Goal: Information Seeking & Learning: Find specific fact

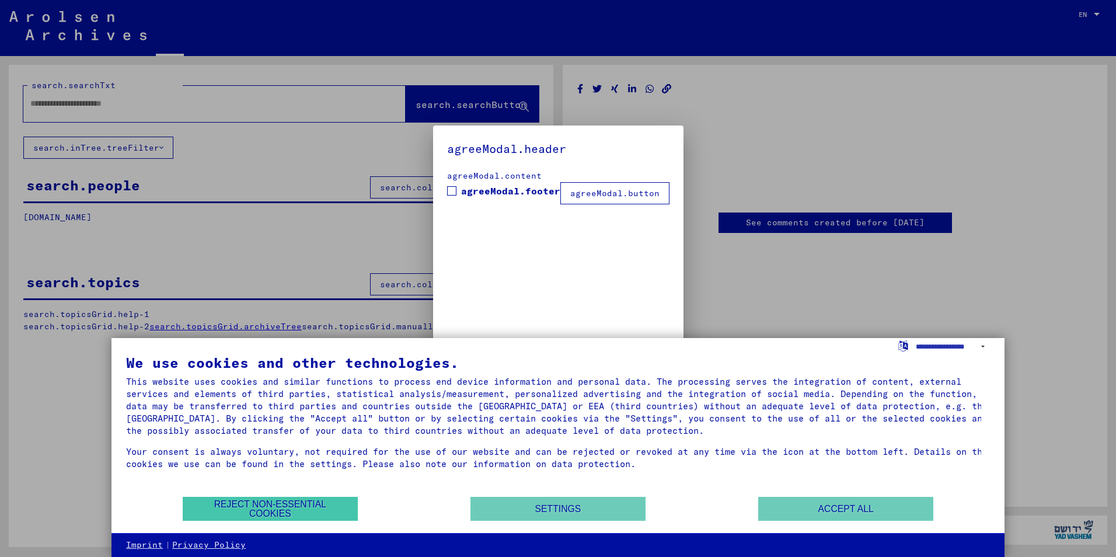
type input "****"
click at [330, 507] on button "Reject non-essential cookies" at bounding box center [270, 509] width 175 height 24
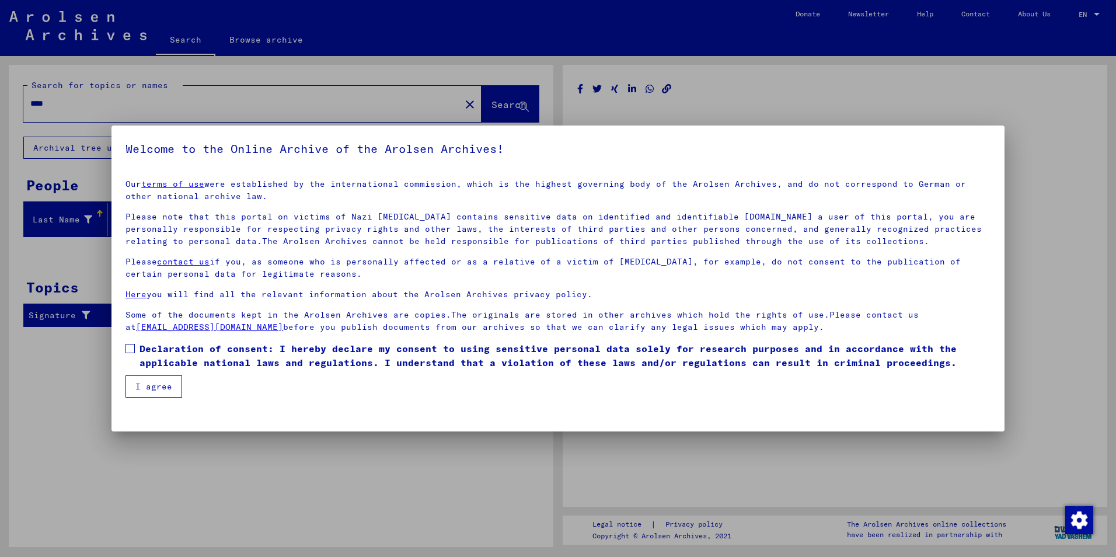
click at [165, 387] on button "I agree" at bounding box center [154, 386] width 57 height 22
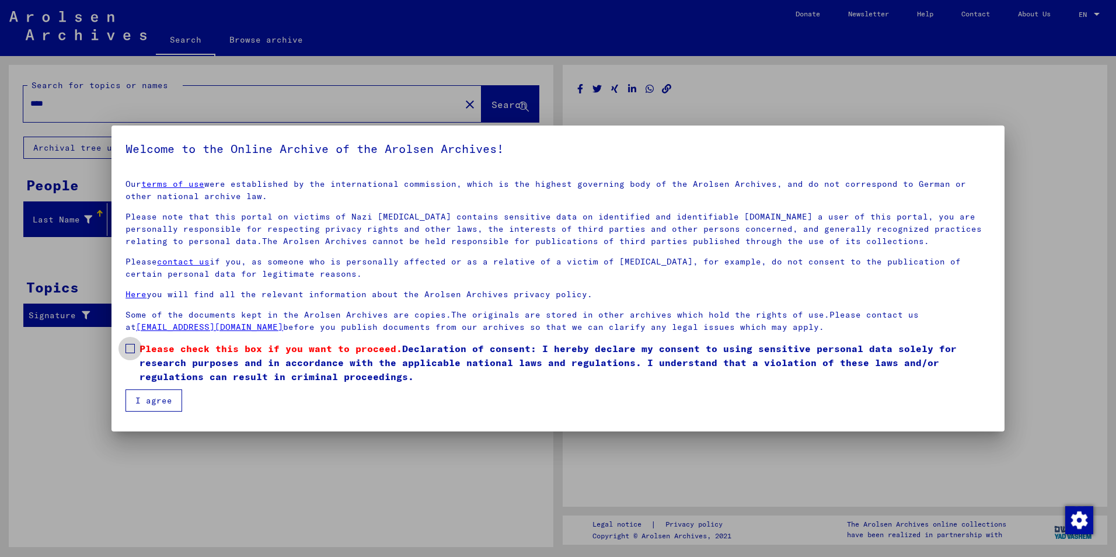
click at [130, 348] on span at bounding box center [130, 348] width 9 height 9
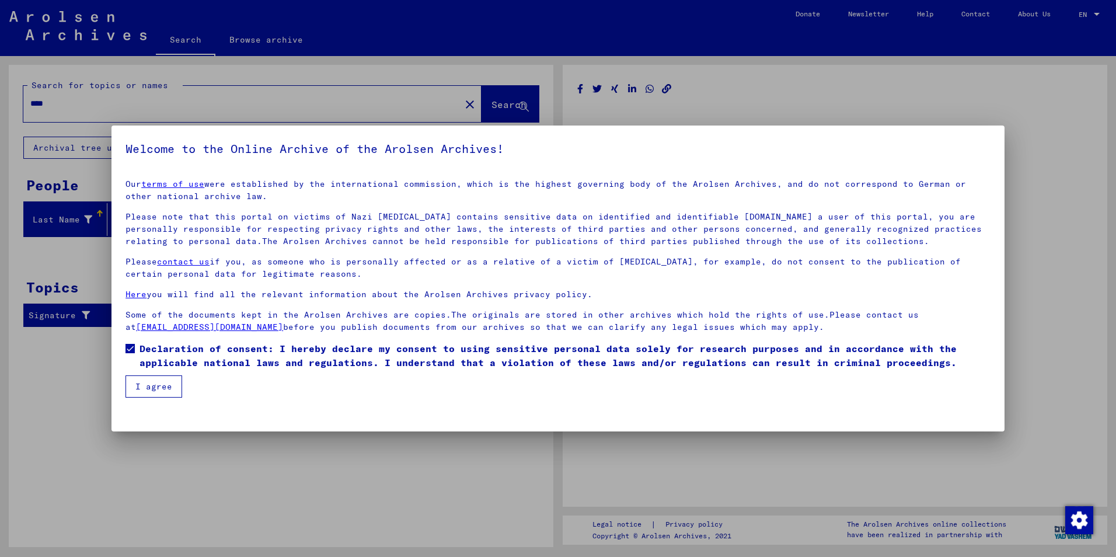
click at [154, 387] on button "I agree" at bounding box center [154, 386] width 57 height 22
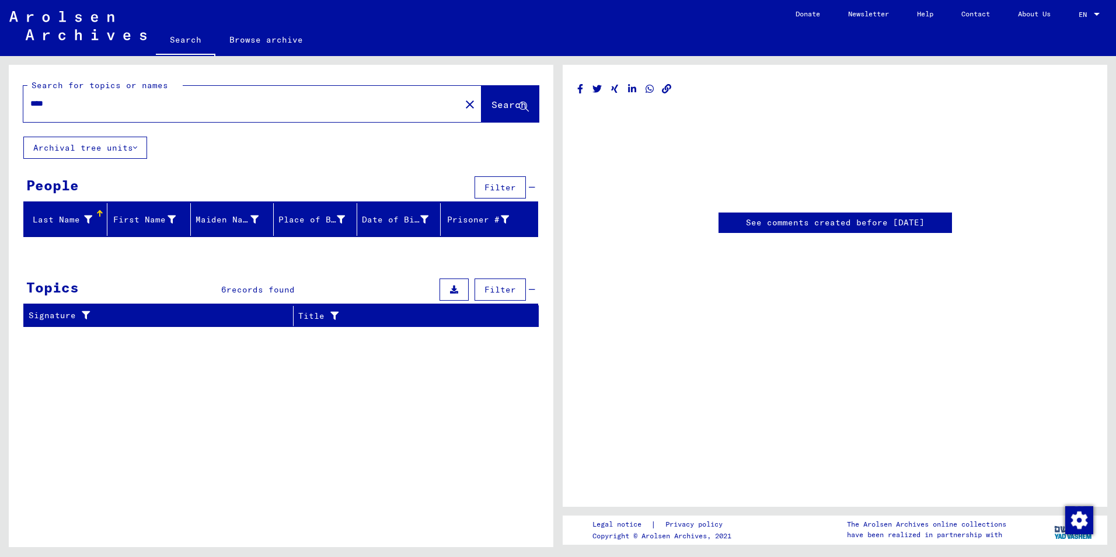
click at [89, 221] on icon at bounding box center [88, 219] width 8 height 8
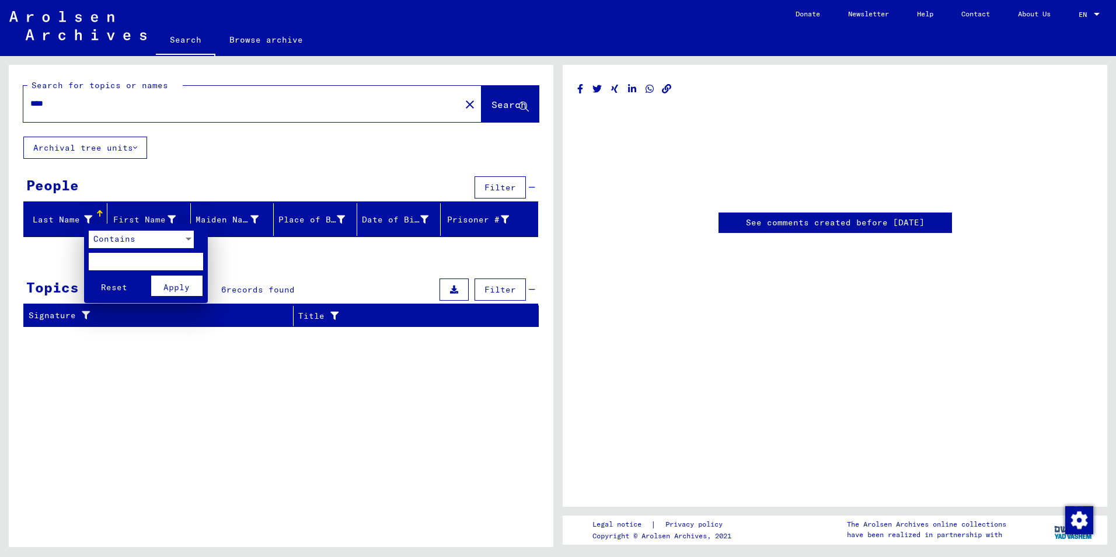
click at [100, 257] on input "text" at bounding box center [146, 262] width 114 height 18
type input "*********"
click at [179, 287] on span "Apply" at bounding box center [176, 287] width 26 height 11
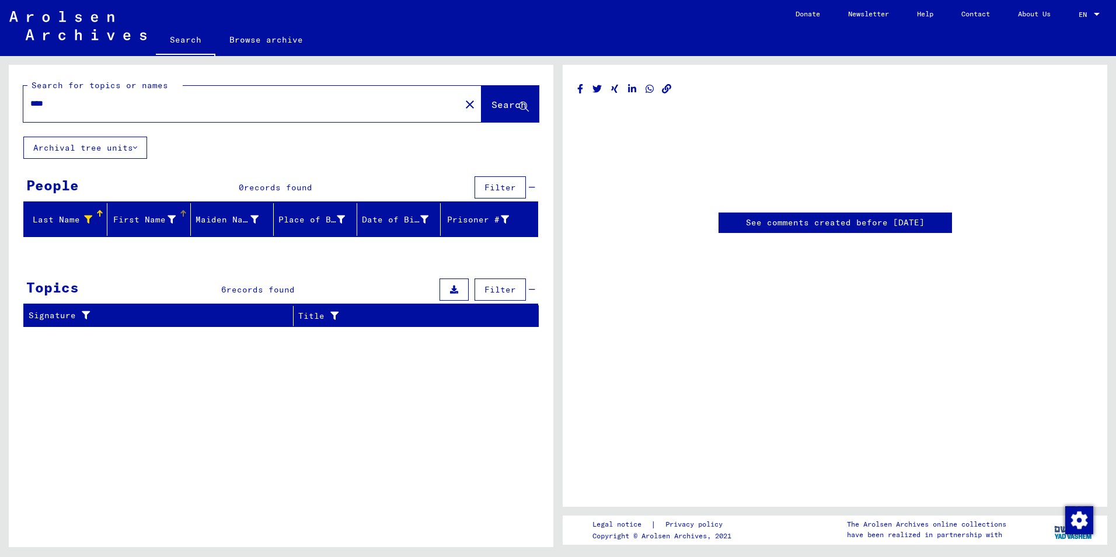
click at [149, 219] on div "First Name" at bounding box center [144, 220] width 64 height 12
click at [183, 210] on div at bounding box center [183, 211] width 2 height 2
click at [147, 220] on div "First Name" at bounding box center [144, 220] width 64 height 12
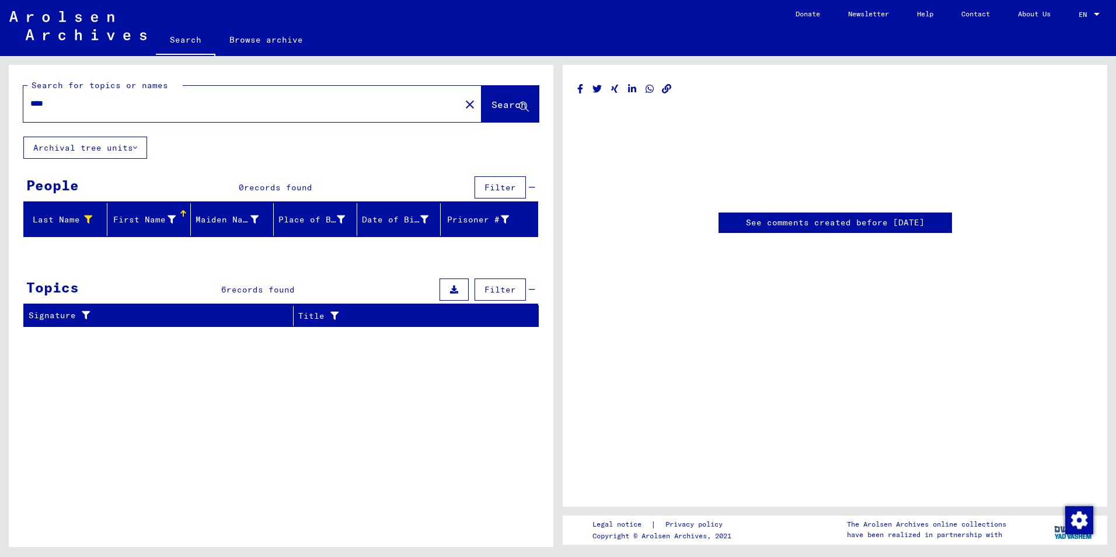
click at [145, 220] on div "First Name" at bounding box center [144, 220] width 64 height 12
click at [351, 214] on div at bounding box center [352, 213] width 7 height 7
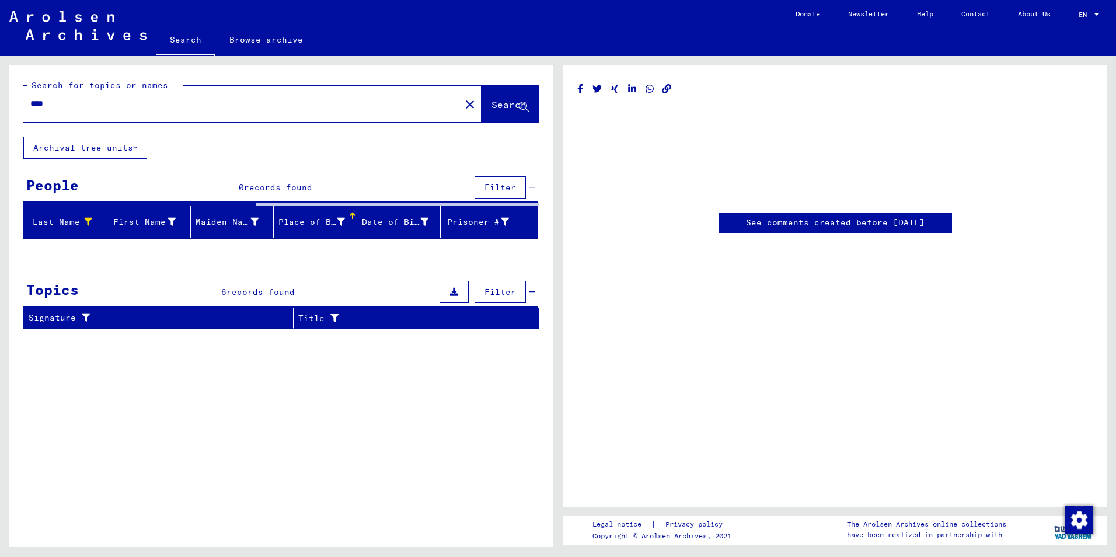
click at [351, 214] on div at bounding box center [352, 215] width 4 height 4
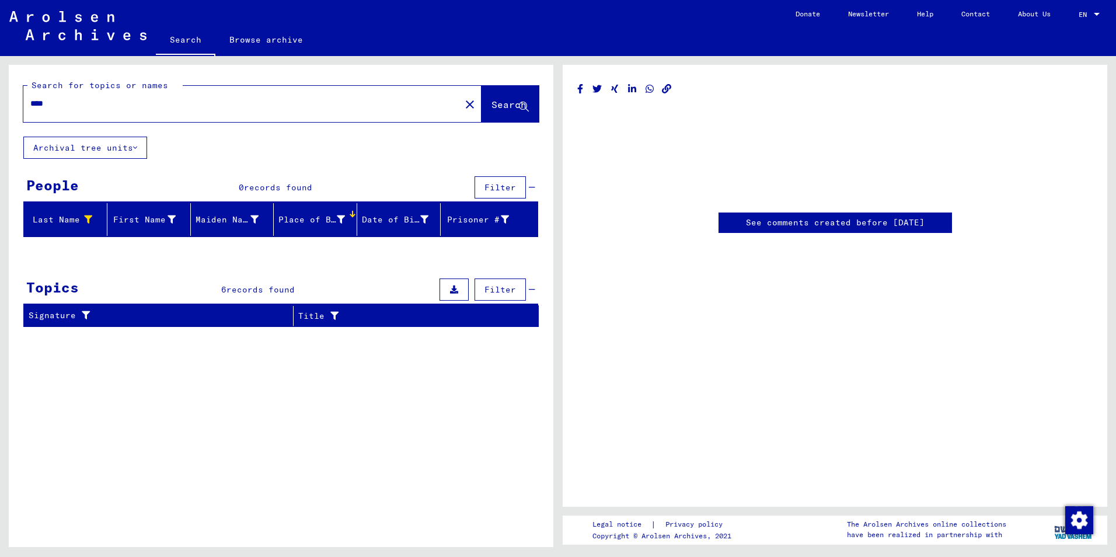
click at [347, 214] on div "Place of Birth" at bounding box center [313, 220] width 69 height 12
click at [312, 218] on div "Place of Birth" at bounding box center [312, 220] width 67 height 12
click at [463, 103] on mat-icon "close" at bounding box center [470, 105] width 14 height 14
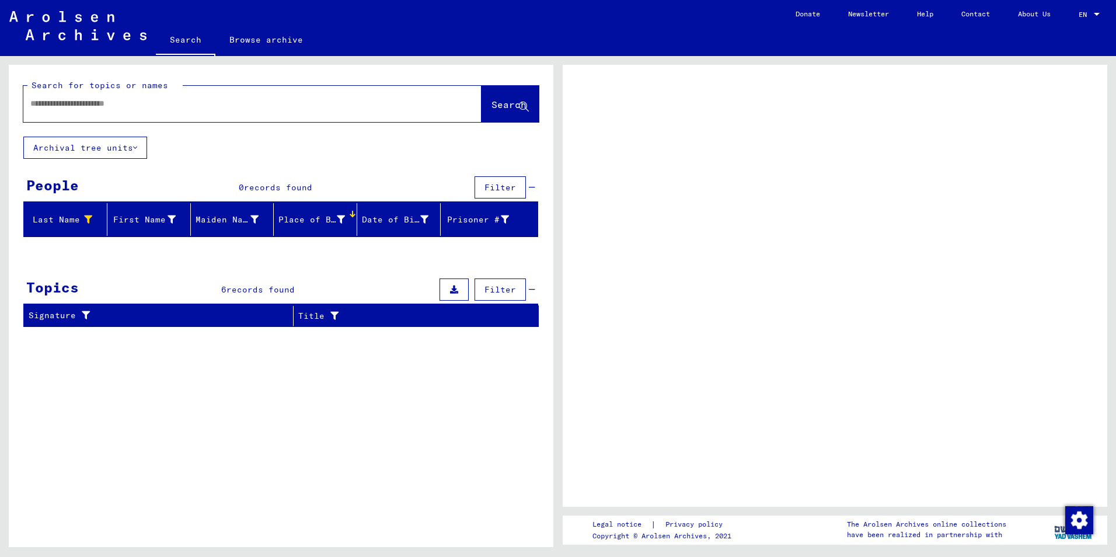
click at [451, 103] on div at bounding box center [252, 104] width 458 height 36
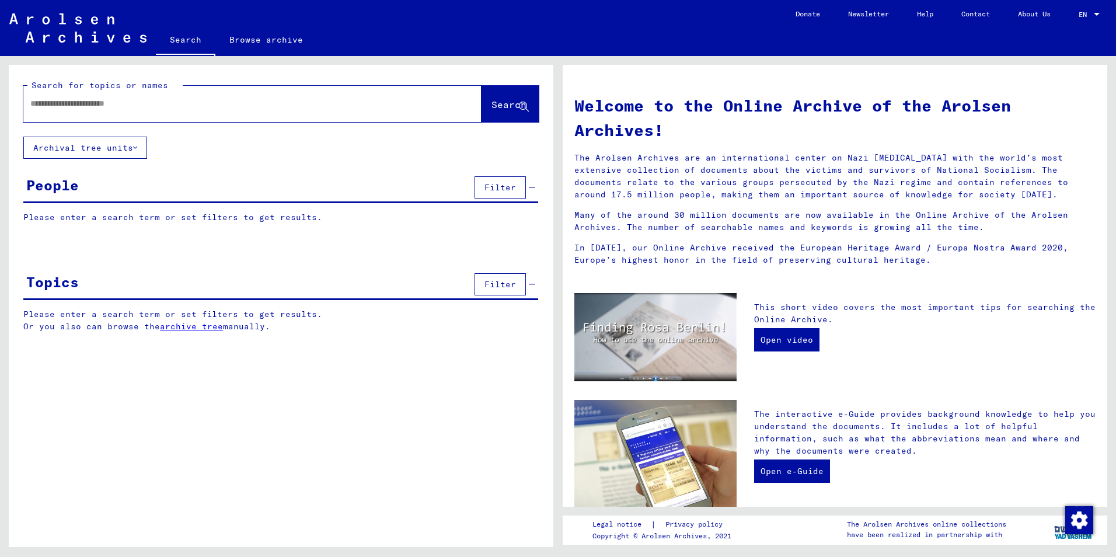
click at [141, 101] on input "text" at bounding box center [238, 104] width 416 height 12
type input "*********"
click at [493, 103] on span "Search" at bounding box center [509, 105] width 35 height 12
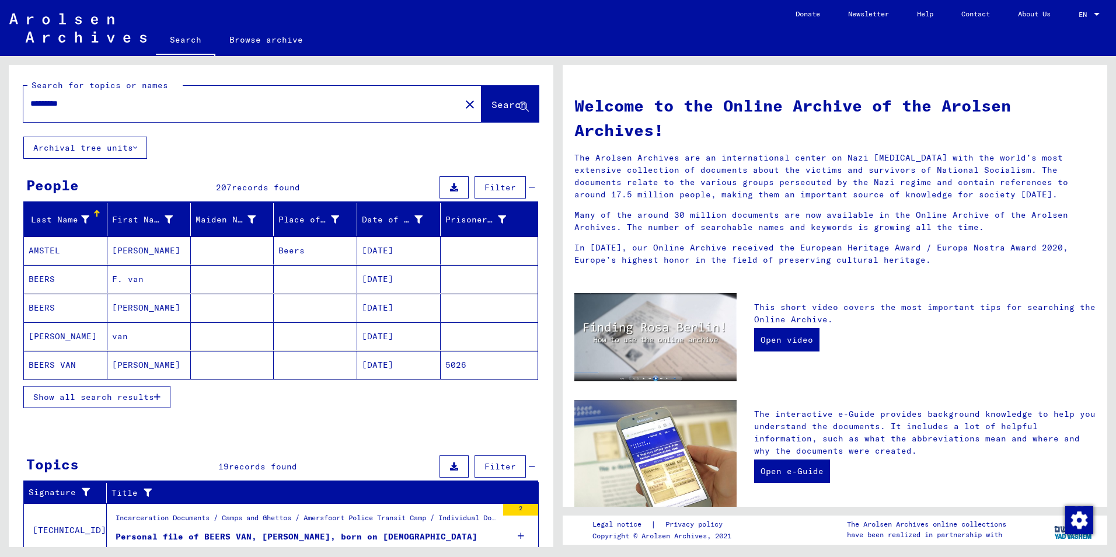
scroll to position [58, 0]
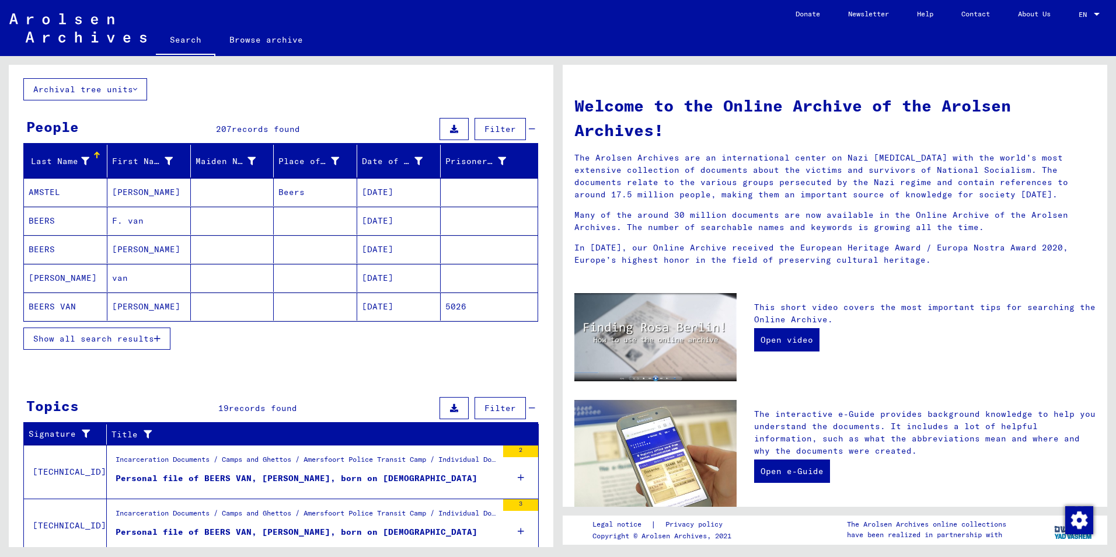
click at [110, 337] on span "Show all search results" at bounding box center [93, 338] width 121 height 11
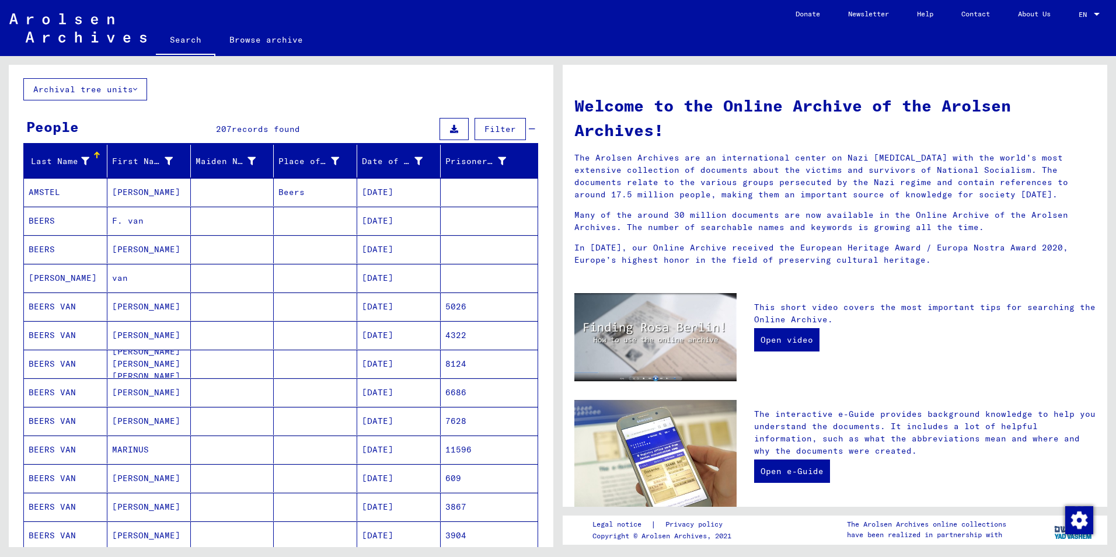
drag, startPoint x: 575, startPoint y: 108, endPoint x: 904, endPoint y: 266, distance: 365.1
click at [904, 266] on div "Welcome to the Online Archive of the Arolsen Archives! The Arolsen Archives are…" at bounding box center [835, 178] width 539 height 192
copy div "Welcome to the Online Archive of the Arolsen Archives! The Arolsen Archives are…"
